Goal: Task Accomplishment & Management: Manage account settings

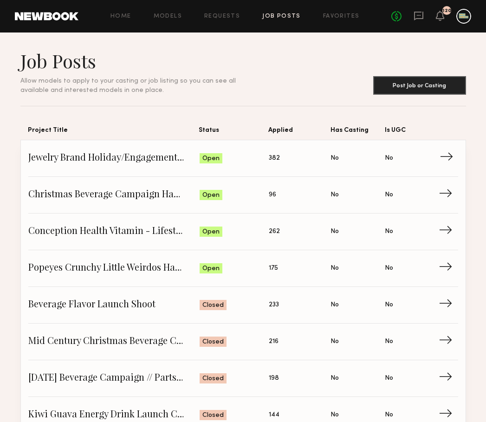
click at [154, 159] on span "Jewelry Brand Holiday/Engagement Campaign" at bounding box center [113, 158] width 171 height 14
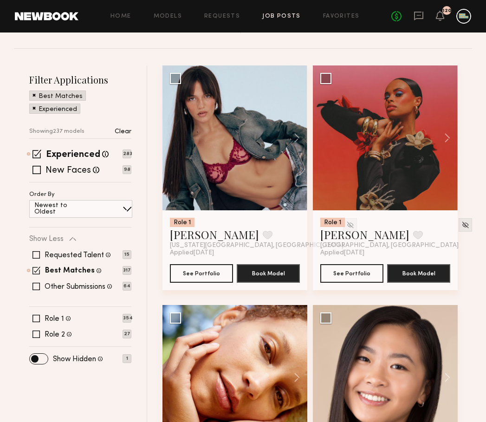
scroll to position [144, 0]
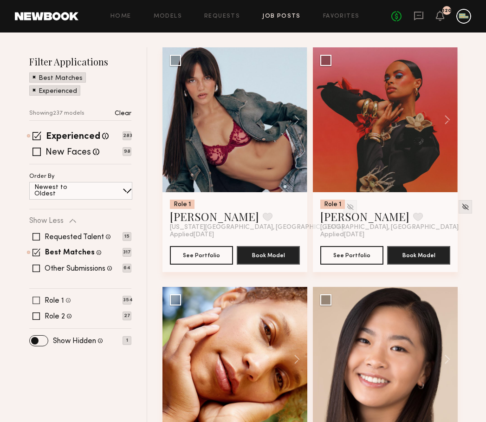
click at [35, 299] on span at bounding box center [35, 300] width 7 height 7
click at [36, 301] on span at bounding box center [36, 300] width 8 height 8
click at [36, 320] on span at bounding box center [35, 315] width 7 height 7
click at [38, 314] on span at bounding box center [36, 316] width 8 height 8
click at [36, 317] on span at bounding box center [35, 315] width 7 height 7
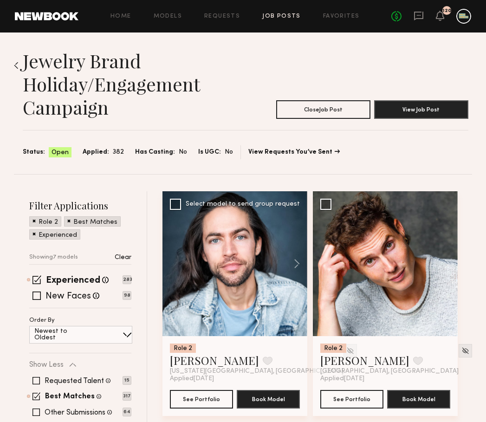
scroll to position [0, 0]
click at [455, 18] on div "No fees up to $5,000 120" at bounding box center [431, 16] width 80 height 15
click at [443, 18] on icon at bounding box center [439, 15] width 7 height 6
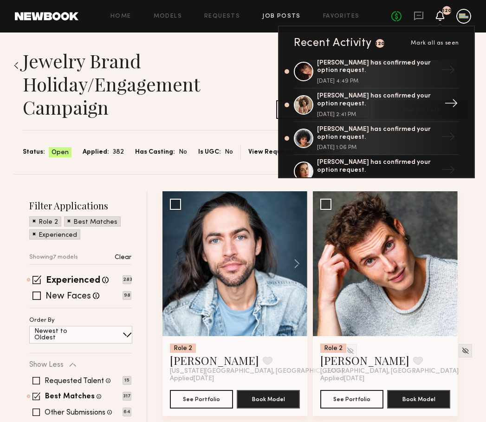
scroll to position [38, 0]
click at [333, 131] on div "[PERSON_NAME] has confirmed your option request." at bounding box center [377, 134] width 121 height 16
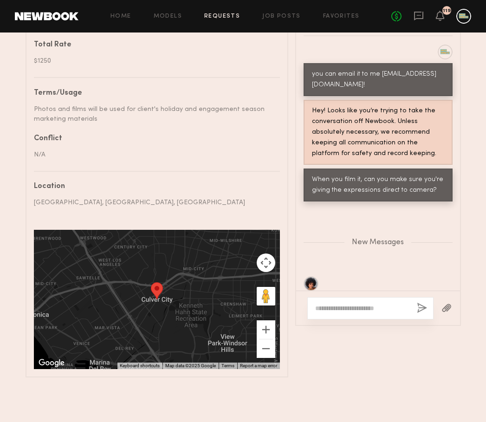
scroll to position [467, 0]
click at [332, 304] on textarea at bounding box center [362, 308] width 94 height 9
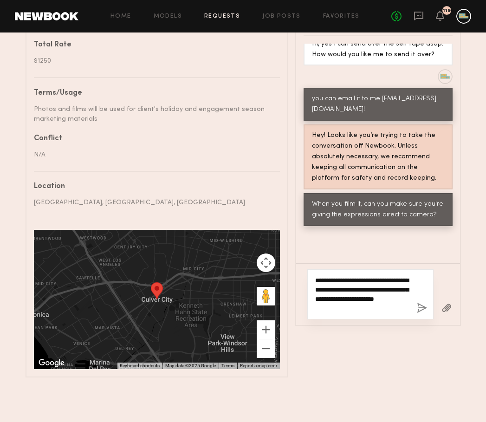
click at [386, 276] on textarea "**********" at bounding box center [362, 294] width 94 height 37
type textarea "**********"
click at [382, 266] on textarea "**********" at bounding box center [362, 289] width 94 height 46
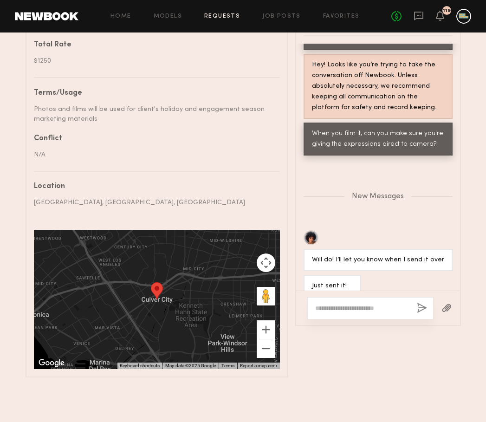
scroll to position [1031, 0]
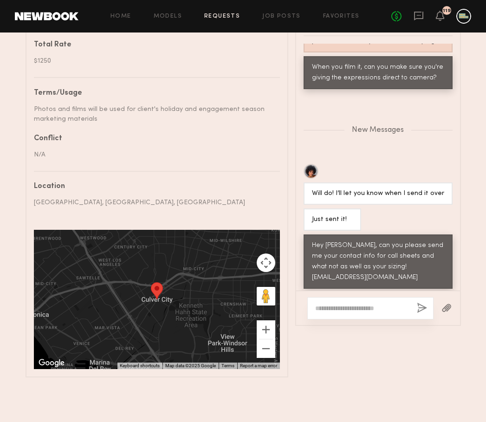
click at [395, 240] on div "Hey [PERSON_NAME], can you please send me your contact info for call sheets and…" at bounding box center [378, 261] width 132 height 43
click at [340, 304] on textarea at bounding box center [362, 308] width 94 height 9
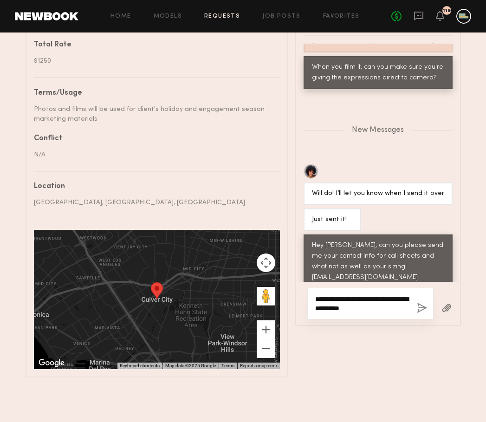
type textarea "**********"
click at [409, 288] on div "**********" at bounding box center [370, 304] width 126 height 32
click at [422, 303] on button "button" at bounding box center [422, 309] width 10 height 12
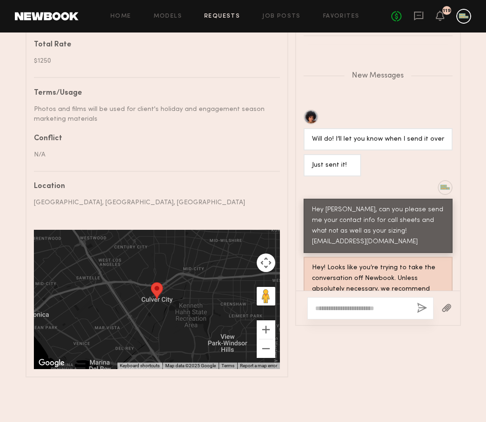
scroll to position [1151, 0]
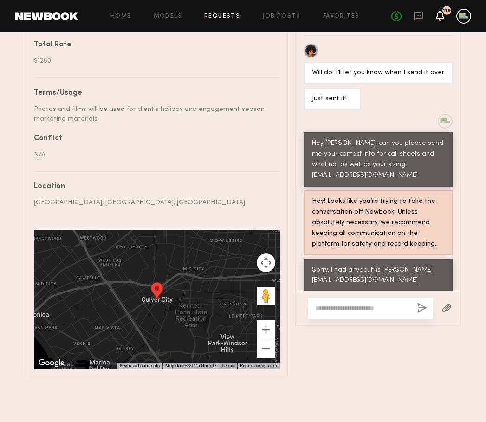
click at [442, 17] on icon at bounding box center [439, 15] width 7 height 6
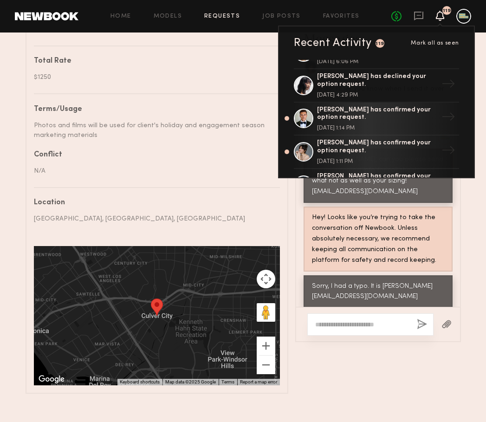
scroll to position [160, 0]
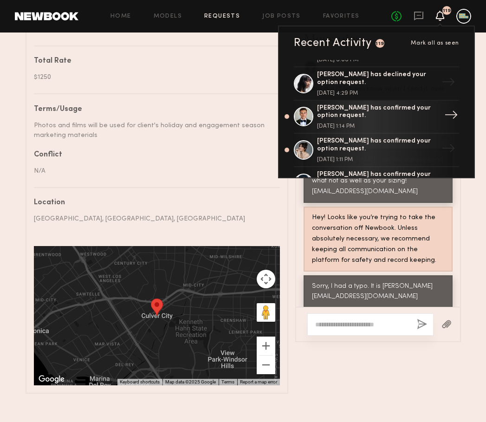
click at [357, 105] on div "[PERSON_NAME] has confirmed your option request." at bounding box center [377, 112] width 121 height 16
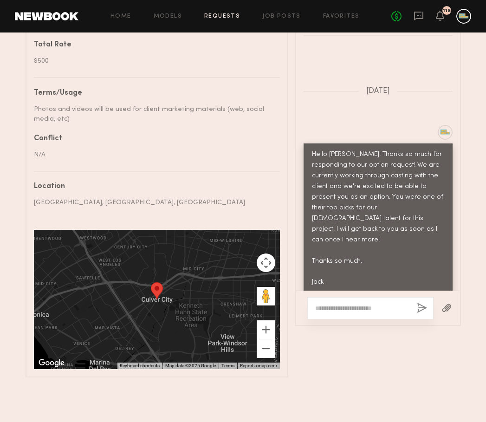
scroll to position [467, 0]
click at [351, 304] on textarea at bounding box center [362, 308] width 94 height 9
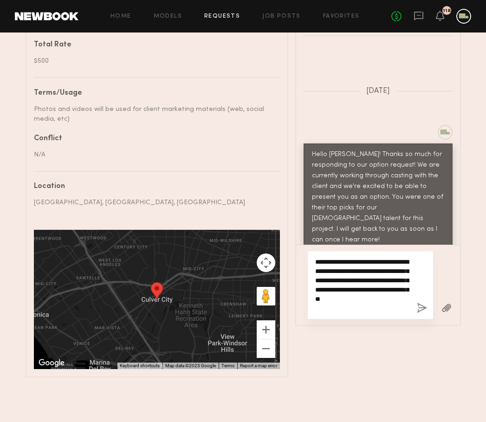
drag, startPoint x: 390, startPoint y: 248, endPoint x: 286, endPoint y: 185, distance: 121.4
click at [286, 185] on div "Details Booked hours Start: [DATE] 9:00 AM End: [DATE] 7:00 PM Description Quir…" at bounding box center [243, 88] width 435 height 580
type textarea "**********"
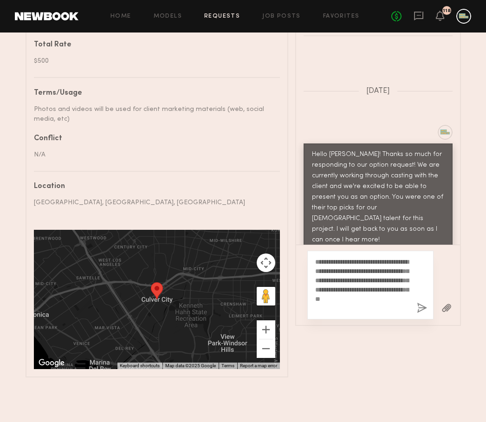
click at [420, 303] on button "button" at bounding box center [422, 309] width 10 height 12
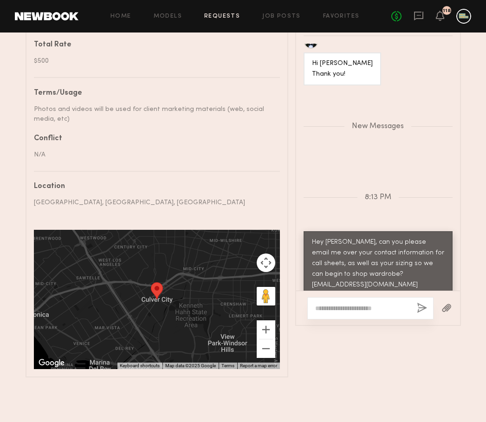
scroll to position [702, 0]
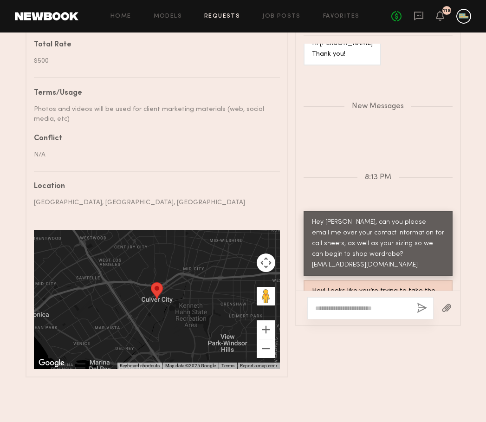
click at [434, 15] on div "No fees up to $5,000 118" at bounding box center [431, 16] width 80 height 15
click at [442, 16] on icon at bounding box center [439, 15] width 7 height 6
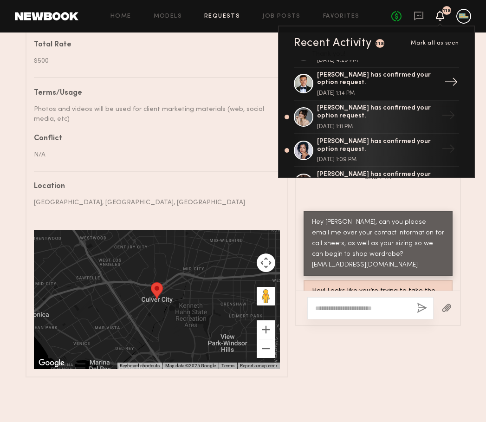
scroll to position [198, 0]
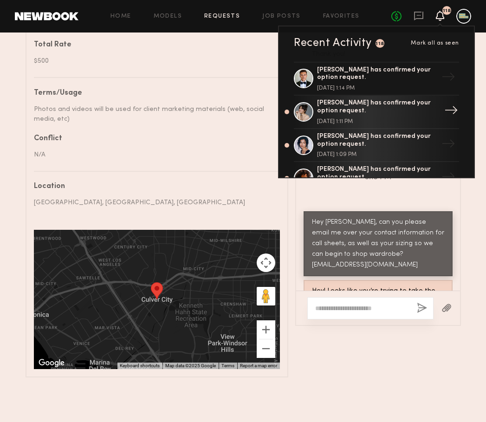
click at [333, 103] on div "[PERSON_NAME] has confirmed your option request." at bounding box center [377, 107] width 121 height 16
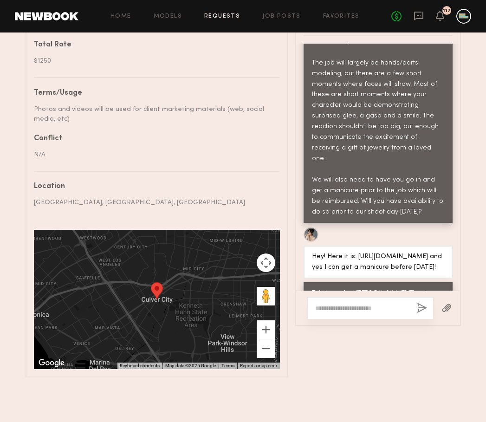
scroll to position [467, 0]
click at [338, 304] on textarea at bounding box center [362, 308] width 94 height 9
paste textarea "**********"
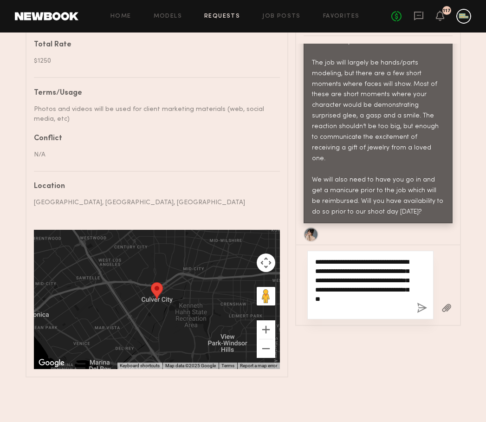
click at [340, 257] on textarea "**********" at bounding box center [362, 285] width 94 height 56
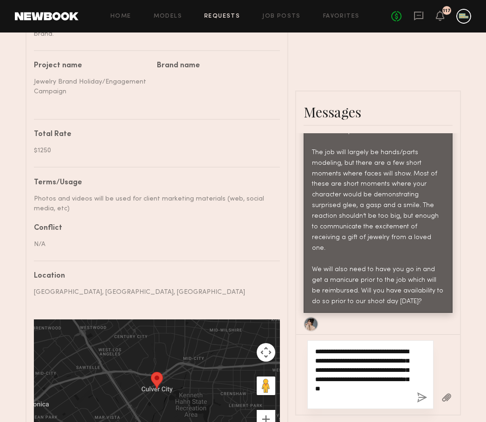
scroll to position [377, 0]
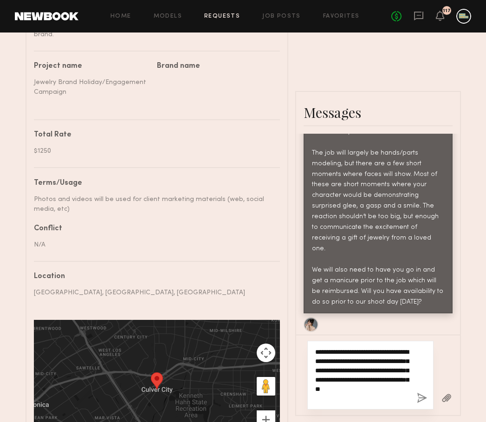
type textarea "**********"
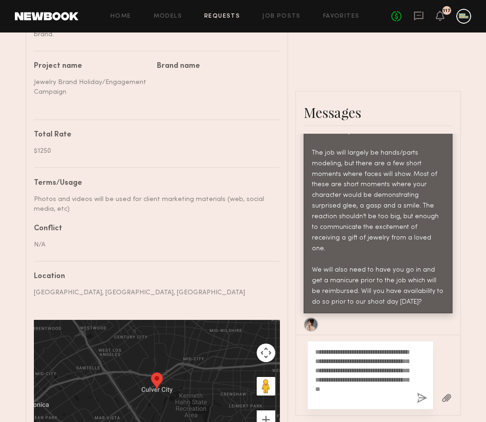
click at [421, 393] on button "button" at bounding box center [422, 399] width 10 height 12
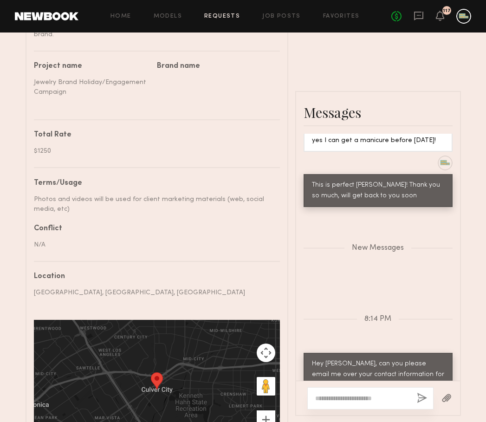
scroll to position [879, 0]
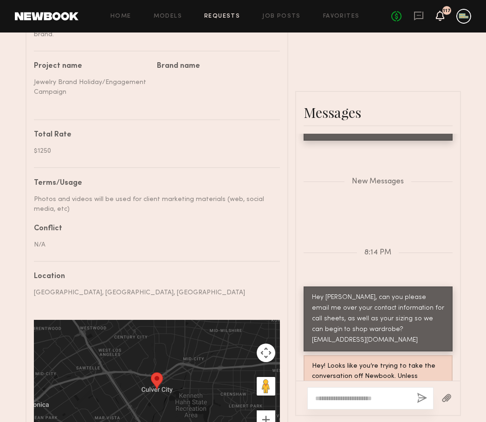
click at [440, 16] on icon at bounding box center [439, 15] width 7 height 6
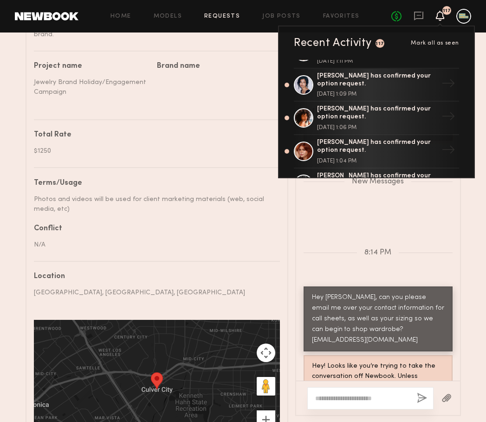
scroll to position [263, 0]
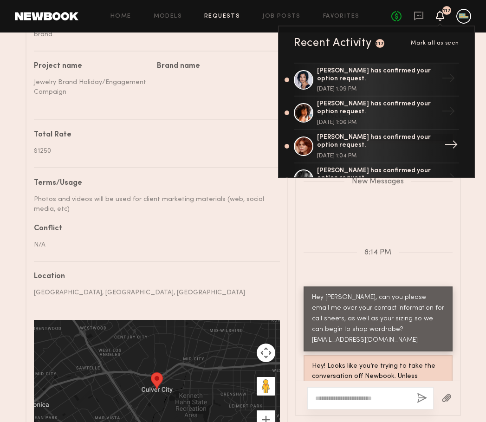
click at [354, 135] on div "[PERSON_NAME] has confirmed your option request." at bounding box center [377, 142] width 121 height 16
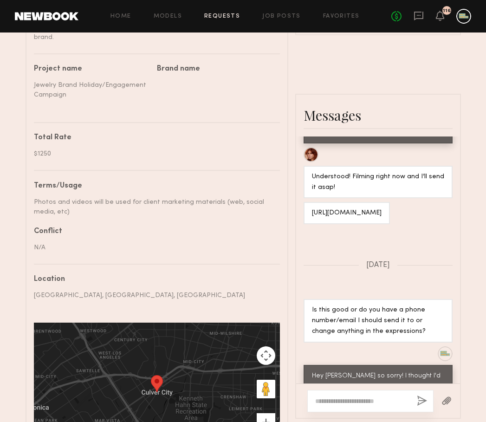
scroll to position [376, 0]
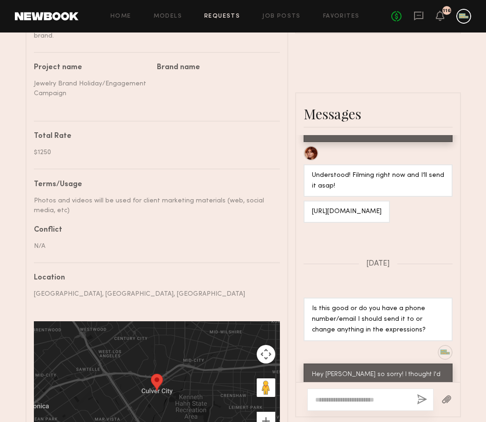
click at [333, 395] on textarea at bounding box center [362, 399] width 94 height 9
paste textarea "**********"
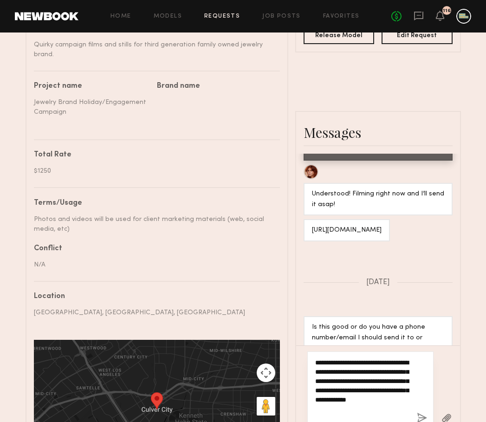
scroll to position [350, 0]
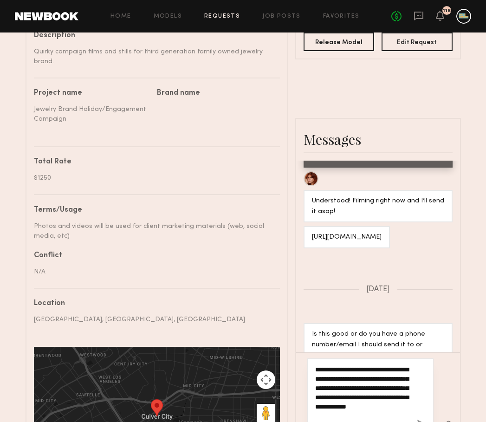
click at [375, 365] on textarea "**********" at bounding box center [362, 397] width 94 height 65
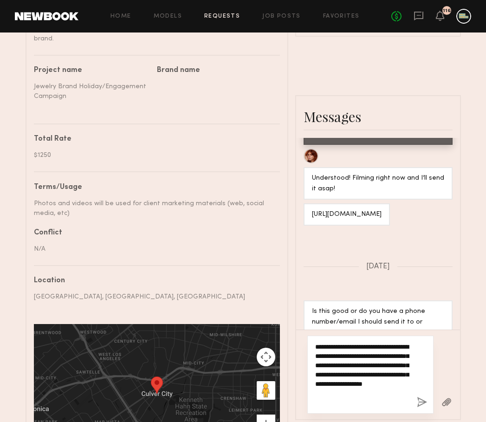
scroll to position [375, 0]
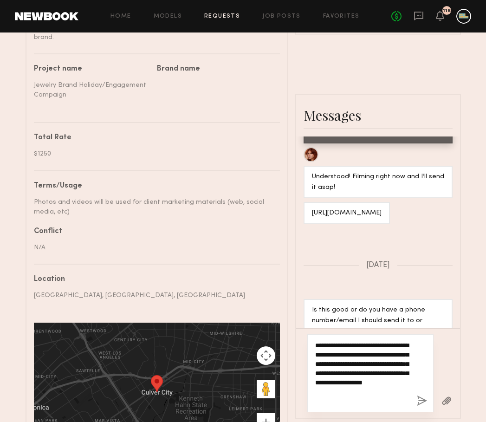
type textarea "**********"
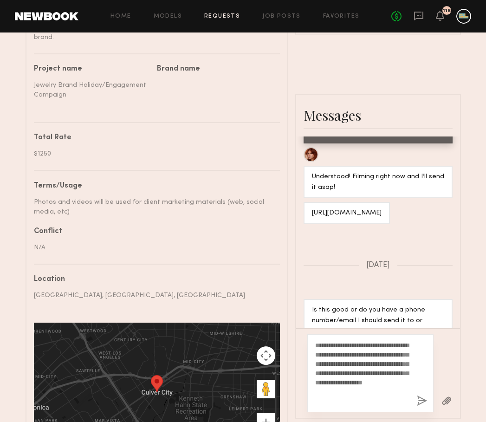
click at [420, 395] on button "button" at bounding box center [422, 401] width 10 height 12
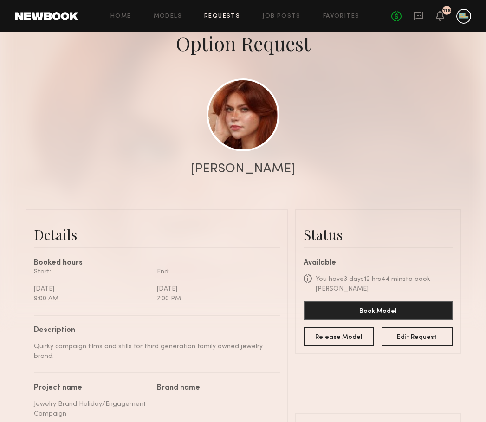
scroll to position [55, 0]
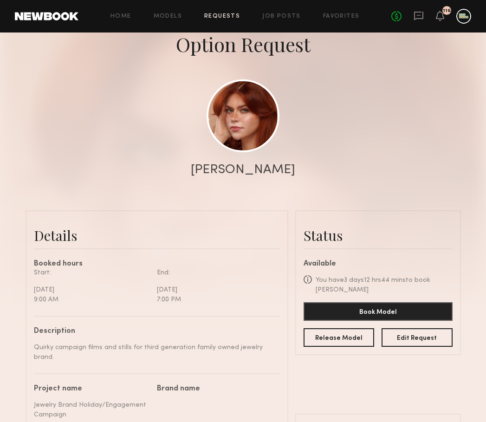
click at [445, 16] on div "No fees up to $5,000 116" at bounding box center [431, 16] width 80 height 15
click at [442, 16] on icon at bounding box center [439, 15] width 7 height 6
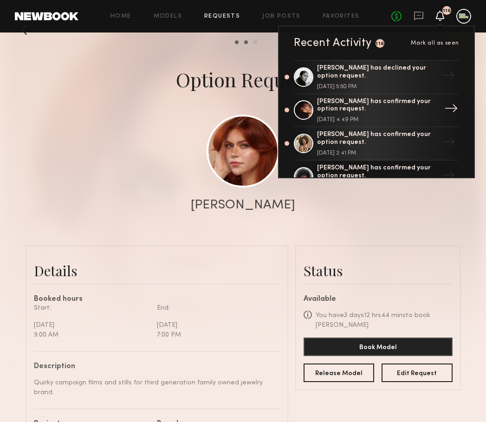
scroll to position [13, 0]
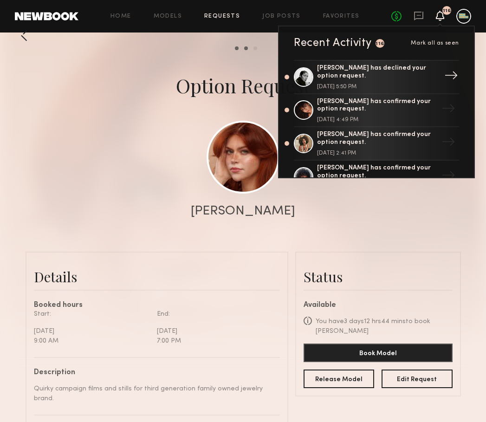
click at [359, 73] on div "[PERSON_NAME] has declined your option request." at bounding box center [377, 73] width 121 height 16
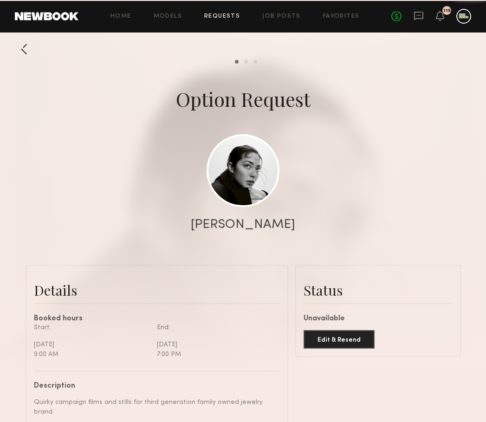
scroll to position [388, 0]
click at [440, 18] on icon at bounding box center [439, 15] width 7 height 6
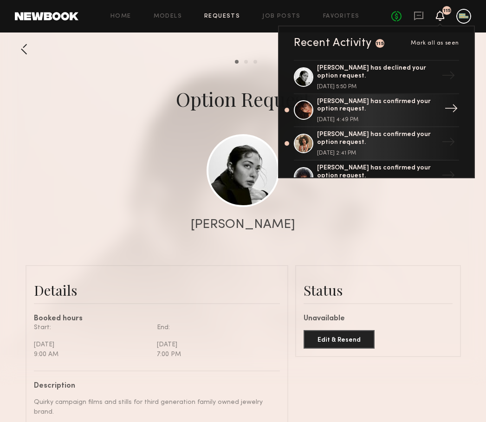
click at [330, 113] on div "[PERSON_NAME] has confirmed your option request. [DATE] 4:49 PM" at bounding box center [377, 110] width 121 height 25
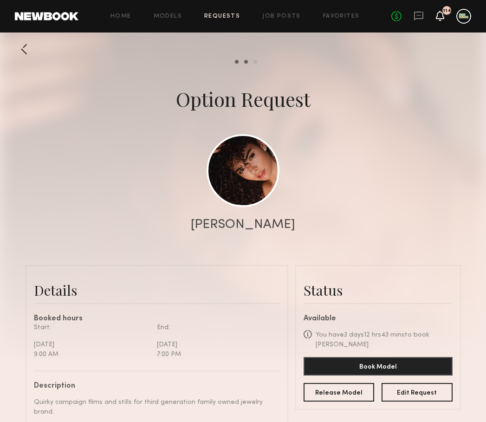
click at [437, 19] on icon at bounding box center [439, 15] width 7 height 6
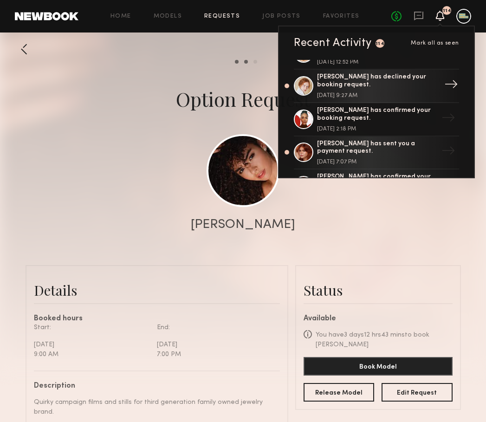
scroll to position [689, 0]
click at [366, 140] on div "[PERSON_NAME] has sent you a payment request." at bounding box center [377, 148] width 121 height 16
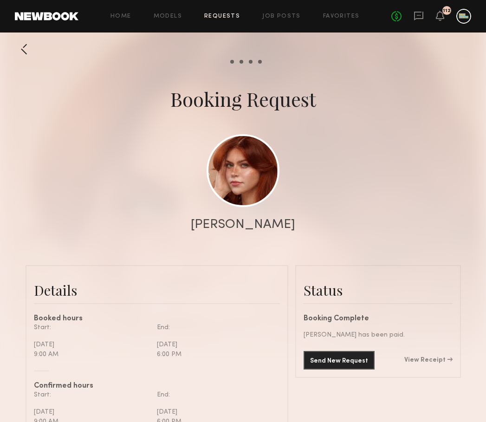
click at [436, 21] on div "112" at bounding box center [440, 17] width 8 height 12
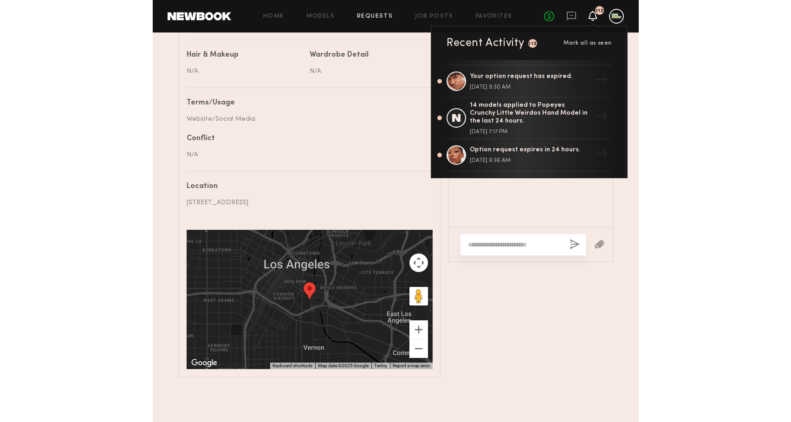
scroll to position [1495, 0]
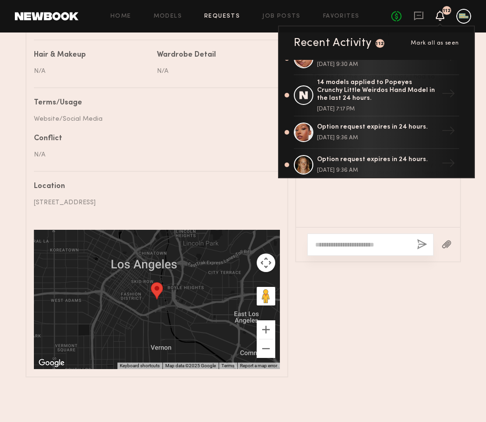
click at [375, 284] on div "Messages Loading They look great! I’m so happy with how close to the inspo this…" at bounding box center [378, 157] width 166 height 440
